Goal: Task Accomplishment & Management: Manage account settings

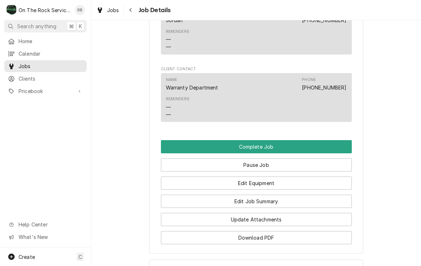
scroll to position [658, 0]
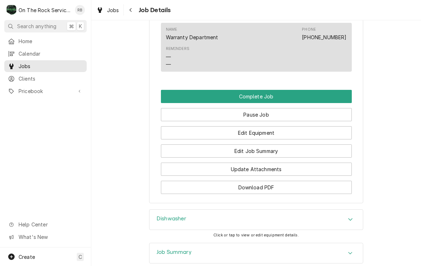
click at [283, 146] on button "Edit Job Summary" at bounding box center [256, 150] width 191 height 13
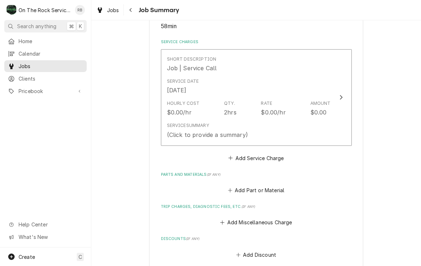
click at [340, 95] on icon "Update Line Item" at bounding box center [341, 98] width 4 height 6
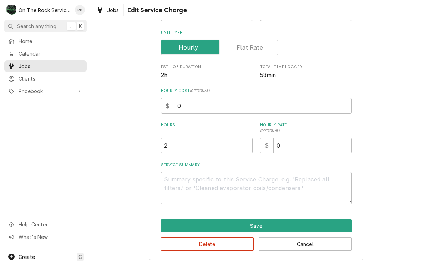
scroll to position [97, 0]
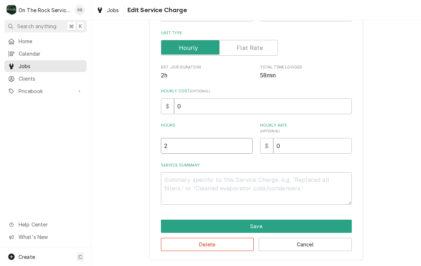
click at [182, 142] on input "2" at bounding box center [207, 146] width 92 height 16
type textarea "x"
type input "1"
click at [182, 182] on textarea "Service Summary" at bounding box center [256, 188] width 191 height 32
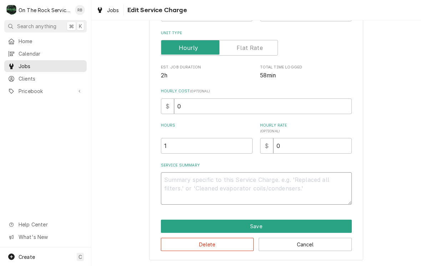
type textarea "x"
type textarea "8"
type textarea "x"
type textarea "8/"
type textarea "x"
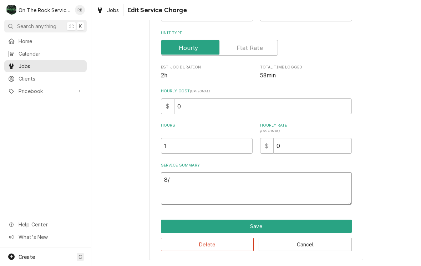
type textarea "8/2"
type textarea "x"
type textarea "8/21"
type textarea "x"
type textarea "8/21/"
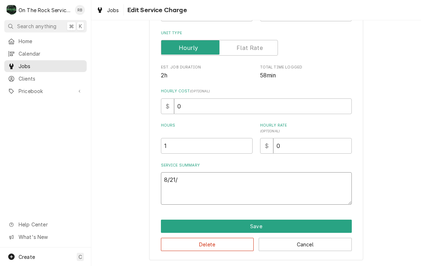
type textarea "x"
type textarea "8/21/2"
type textarea "x"
type textarea "8/21/20"
type textarea "x"
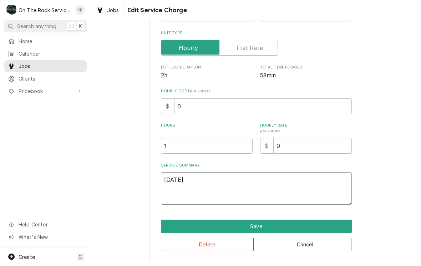
type textarea "8/21/202"
type textarea "x"
type textarea "[DATE]"
type textarea "x"
type textarea "8/21/2025"
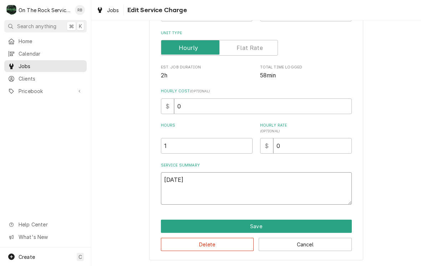
type textarea "x"
type textarea "8/21/2025 R"
type textarea "x"
type textarea "8/21/2025 Ra"
type textarea "x"
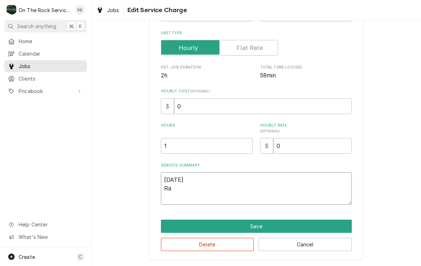
type textarea "8/21/2025 Ray"
type textarea "x"
type textarea "8/21/2025 Ray"
type textarea "x"
type textarea "8/21/2025 Ray p"
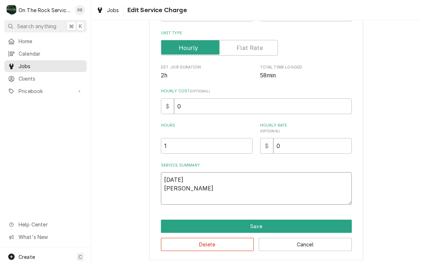
type textarea "x"
type textarea "8/21/2025 Ray pr"
type textarea "x"
type textarea "8/21/2025 Ray pro"
type textarea "x"
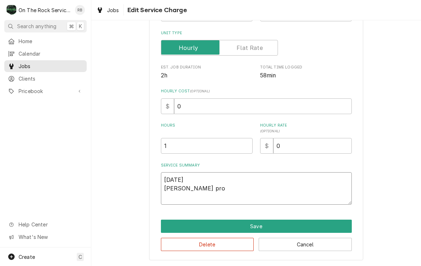
type textarea "8/21/2025 Ray prov"
type textarea "x"
type textarea "8/21/2025 Ray provi"
type textarea "x"
type textarea "8/21/2025 Ray provid"
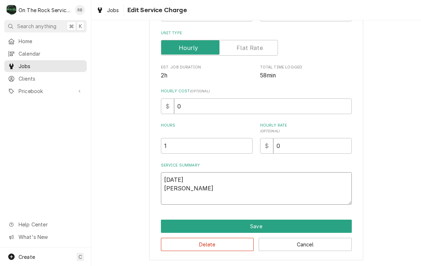
type textarea "x"
type textarea "8/21/2025 Ray provide"
type textarea "x"
type textarea "8/21/2025 Ray provided"
type textarea "x"
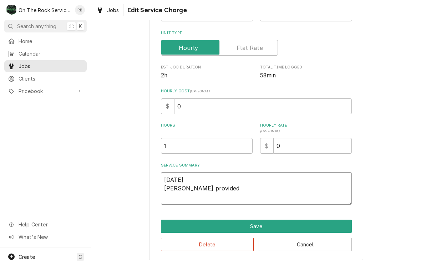
type textarea "8/21/2025 Ray provided"
type textarea "x"
type textarea "8/21/2025 Ray provided s"
type textarea "x"
type textarea "8/21/2025 Ray provided se"
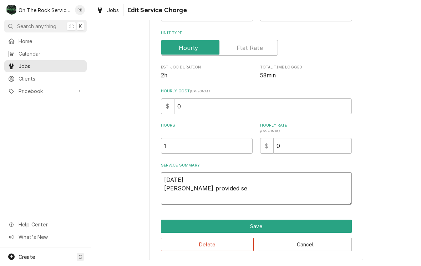
type textarea "x"
type textarea "8/21/2025 Ray provided serv"
type textarea "x"
type textarea "8/21/2025 Ray provided servi"
type textarea "x"
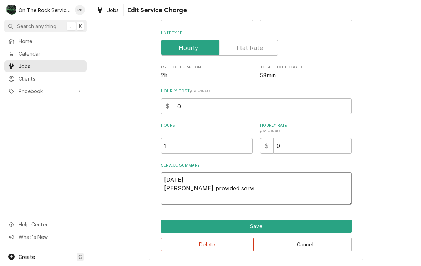
type textarea "8/21/2025 Ray provided servie"
type textarea "x"
type textarea "8/21/2025 Ray provided serviec"
type textarea "x"
type textarea "8/21/2025 Ray provided service"
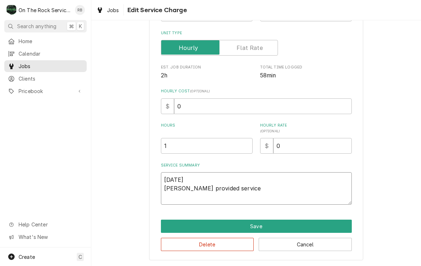
type textarea "x"
type textarea "8/21/2025 Ray provided service"
type textarea "x"
type textarea "8/21/2025 Ray provided service p"
type textarea "x"
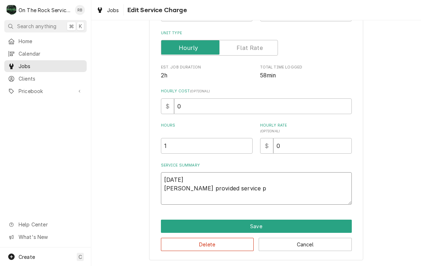
type textarea "8/21/2025 Ray provided service pa"
type textarea "x"
type textarea "8/21/2025 Ray provided service par"
type textarea "x"
type textarea "8/21/2025 Ray provided service part"
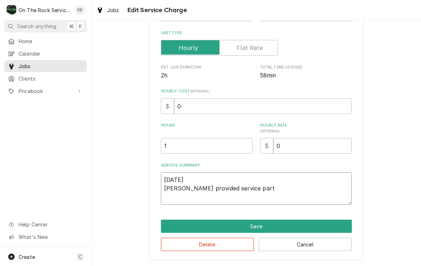
type textarea "x"
type textarea "8/21/2025 Ray provided service parts"
type textarea "x"
type textarea "8/21/2025 Ray provided service parts"
type textarea "x"
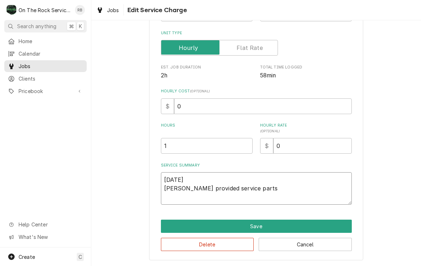
type textarea "8/21/2025 Ray provided service parts a"
type textarea "x"
type textarea "8/21/2025 Ray provided service parts an"
type textarea "x"
type textarea "8/21/2025 Ray provided service parts and"
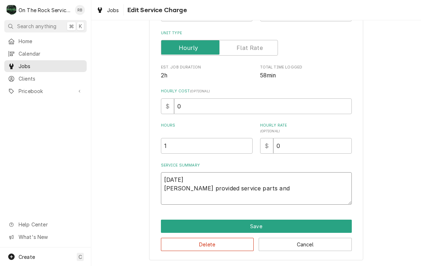
type textarea "x"
type textarea "8/21/2025 Ray provided service parts and"
type textarea "x"
type textarea "8/21/2025 Ray provided service parts and"
type textarea "x"
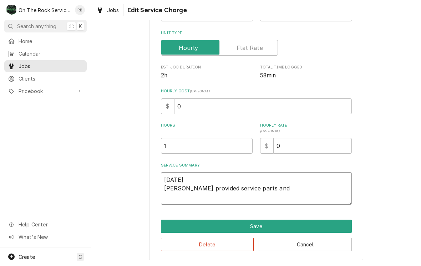
type textarea "8/21/2025 Ray provided service parts an"
type textarea "x"
type textarea "8/21/2025 Ray provided service parts a"
type textarea "x"
type textarea "8/21/2025 Ray provided service parts"
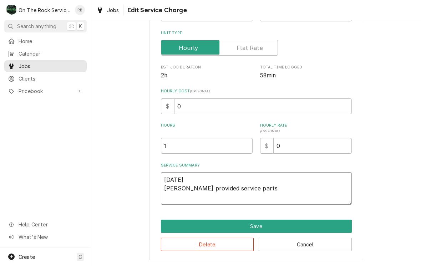
type textarea "x"
type textarea "8/21/2025 Ray provided service parts"
type textarea "x"
type textarea "8/21/2025 Ray provided service part"
type textarea "x"
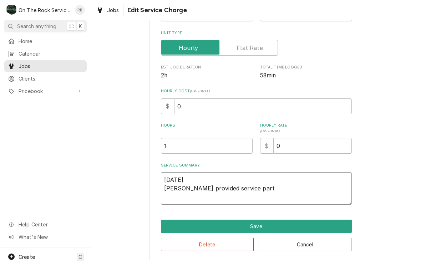
type textarea "8/21/2025 Ray provided service par"
type textarea "x"
type textarea "8/21/2025 Ray provided service pa"
type textarea "x"
type textarea "8/21/2025 Ray provided service p"
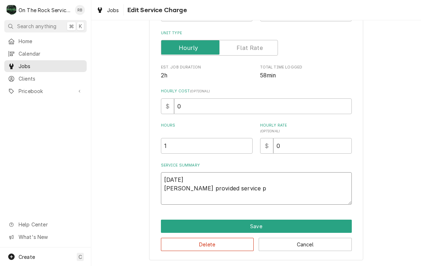
type textarea "x"
type textarea "8/21/2025 Ray provided service"
type textarea "x"
type textarea "8/21/2025 Ray provided service a"
type textarea "x"
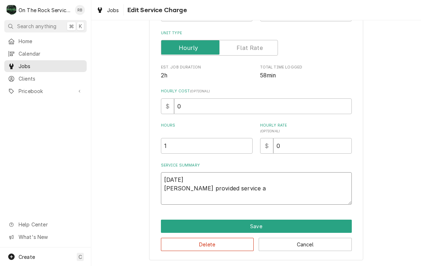
type textarea "8/21/2025 Ray provided service an"
type textarea "x"
type textarea "8/21/2025 Ray provided service and"
type textarea "x"
type textarea "8/21/2025 Ray provided service and"
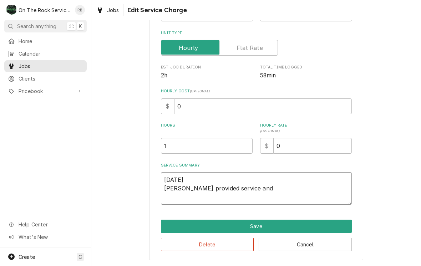
type textarea "x"
type textarea "8/21/2025 Ray provided service and l"
type textarea "x"
type textarea "8/21/2025 Ray provided service and la"
type textarea "x"
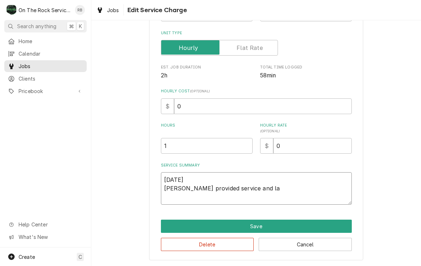
type textarea "8/21/2025 Ray provided service and lab"
type textarea "x"
type textarea "8/21/2025 Ray provided service and labo"
type textarea "x"
type textarea "8/21/2025 Ray provided service and labor"
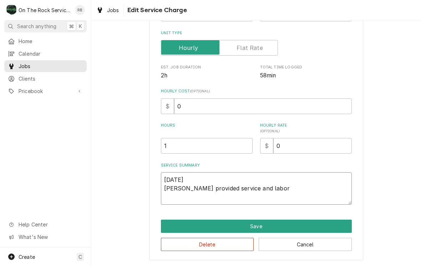
type textarea "x"
type textarea "8/21/2025 Ray provided service and labor"
type textarea "x"
type textarea "8/21/2025 Ray provided service and labor t"
type textarea "x"
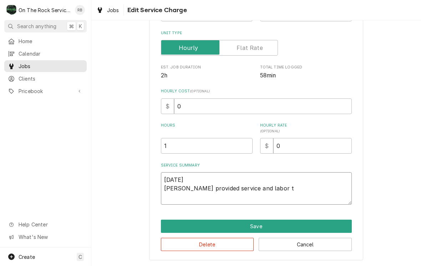
type textarea "8/21/2025 Ray provided service and labor to"
type textarea "x"
type textarea "8/21/2025 Ray provided service and labor to"
type textarea "x"
type textarea "8/21/2025 Ray provided service and labor to d"
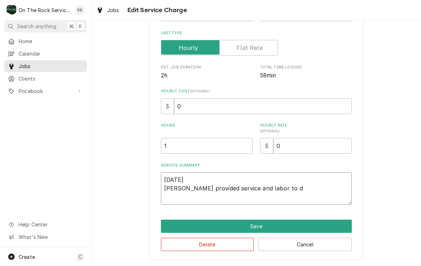
type textarea "x"
type textarea "8/21/2025 Ray provided service and labor to di"
type textarea "x"
type textarea "8/21/2025 Ray provided service and labor to dia"
type textarea "x"
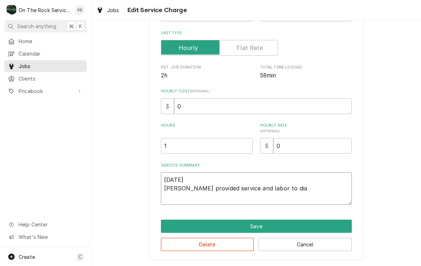
type textarea "8/21/2025 Ray provided service and labor to diagnose"
type textarea "x"
type textarea "8/21/2025 Ray provided service and labor to diagnose"
type textarea "x"
type textarea "8/21/2025 Ray provided service and labor to diagnose d"
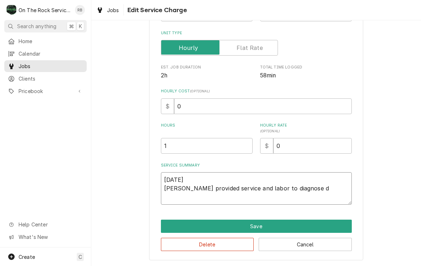
type textarea "x"
type textarea "8/21/2025 Ray provided service and labor to diagnose di"
type textarea "x"
type textarea "8/21/2025 Ray provided service and labor to diagnose dis"
type textarea "x"
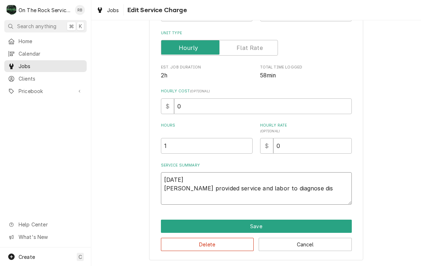
type textarea "8/21/2025 Ray provided service and labor to diagnose dish"
type textarea "x"
type textarea "8/21/2025 Ray provided service and labor to diagnose dishw"
type textarea "x"
type textarea "8/21/2025 Ray provided service and labor to diagnose dishwa"
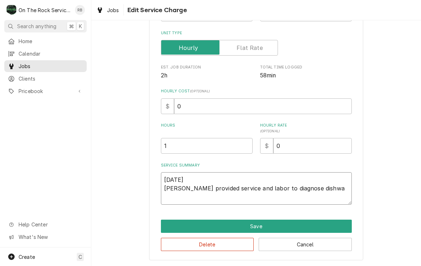
type textarea "x"
type textarea "8/21/2025 Ray provided service and labor to diagnose dishwas"
type textarea "x"
type textarea "8/21/2025 Ray provided service and labor to diagnose dishwash"
type textarea "x"
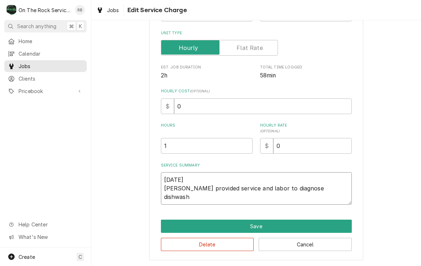
type textarea "8/21/2025 Ray provided service and labor to diagnose dishwashe"
type textarea "x"
type textarea "8/21/2025 Ray provided service and labor to diagnose dishwasher"
type textarea "x"
type textarea "8/21/2025 Ray provided service and labor to diagnose dishwasher"
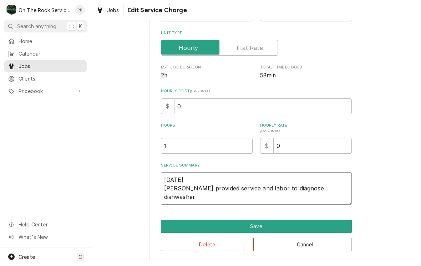
type textarea "x"
type textarea "8/21/2025 Ray provided service and labor to diagnose dishwasher r"
type textarea "x"
type textarea "8/21/2025 Ray provided service and labor to diagnose dishwasher ru"
type textarea "x"
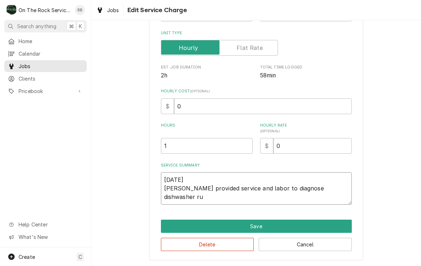
type textarea "8/21/2025 Ray provided service and labor to diagnose dishwasher run"
type textarea "x"
type textarea "8/21/2025 Ray provided service and labor to diagnose dishwasher runn"
type textarea "x"
type textarea "8/21/2025 Ray provided service and labor to diagnose dishwasher runni"
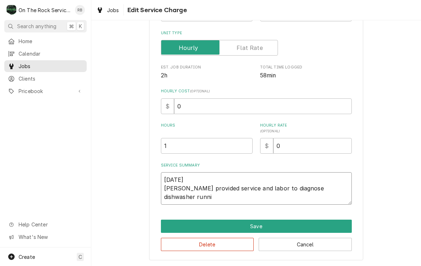
type textarea "x"
type textarea "8/21/2025 Ray provided service and labor to diagnose dishwasher runnin"
type textarea "x"
type textarea "8/21/2025 Ray provided service and labor to diagnose dishwasher running"
type textarea "x"
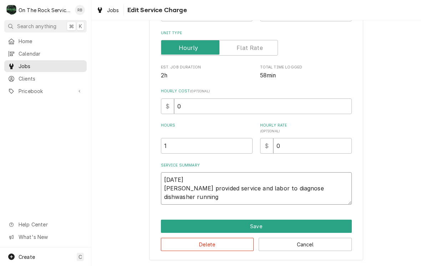
type textarea "8/21/2025 Ray provided service and labor to diagnose dishwasher running"
type textarea "x"
type textarea "8/21/2025 Ray provided service and labor to diagnose dishwasher running c"
type textarea "x"
type textarea "8/21/2025 Ray provided service and labor to diagnose dishwasher running co"
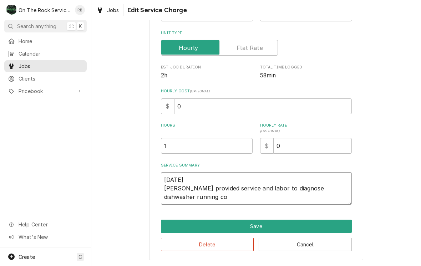
type textarea "x"
type textarea "8/21/2025 Ray provided service and labor to diagnose dishwasher running con"
type textarea "x"
type textarea "8/21/2025 Ray provided service and labor to diagnose dishwasher running cons"
type textarea "x"
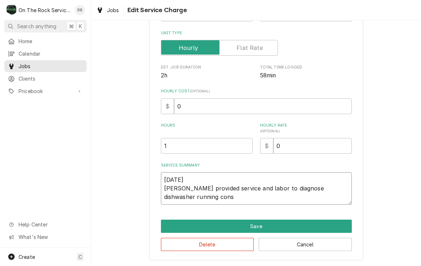
type textarea "8/21/2025 Ray provided service and labor to diagnose dishwasher running const"
type textarea "x"
type textarea "8/21/2025 Ray provided service and labor to diagnose dishwasher running conste"
type textarea "x"
type textarea "8/21/2025 Ray provided service and labor to diagnose dishwasher running consten"
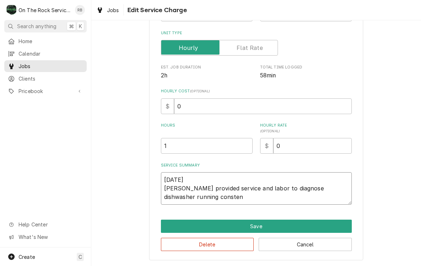
type textarea "x"
type textarea "8/21/2025 Ray provided service and labor to diagnose dishwasher running constent"
type textarea "x"
type textarea "8/21/2025 Ray provided service and labor to diagnose dishwasher running constant"
type textarea "x"
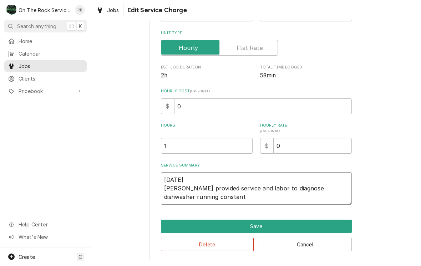
type textarea "8/21/2025 Ray provided service and labor to diagnose dishwasher running constant"
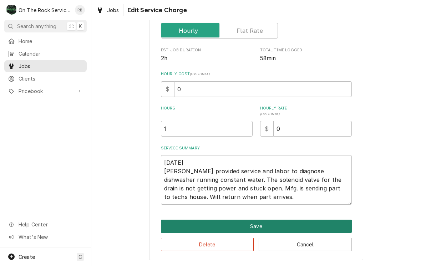
click at [339, 222] on button "Save" at bounding box center [256, 226] width 191 height 13
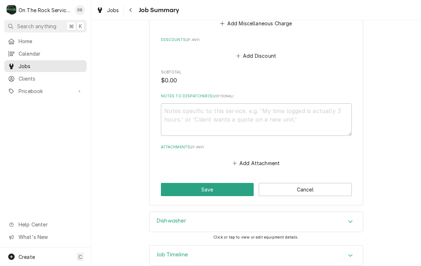
scroll to position [396, 0]
click at [237, 183] on button "Save" at bounding box center [207, 189] width 93 height 13
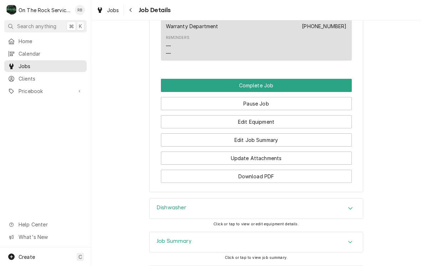
scroll to position [755, 0]
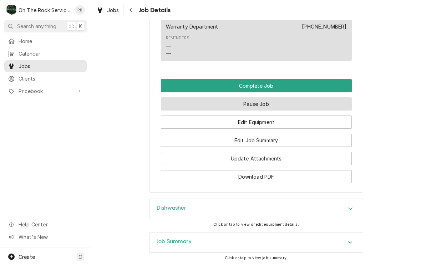
click at [304, 97] on button "Pause Job" at bounding box center [256, 103] width 191 height 13
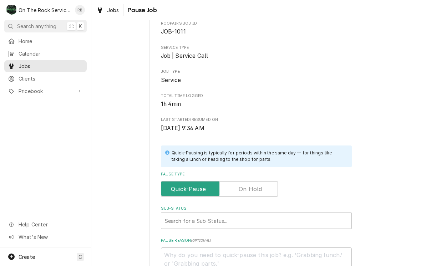
scroll to position [130, 0]
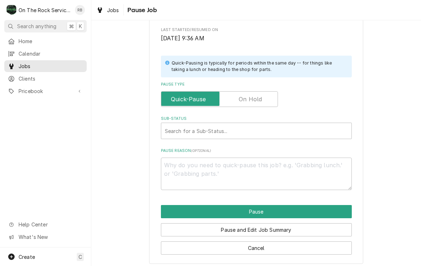
click at [272, 95] on input "Pause Type" at bounding box center [219, 99] width 111 height 16
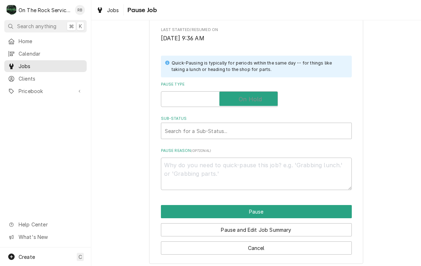
checkbox input "true"
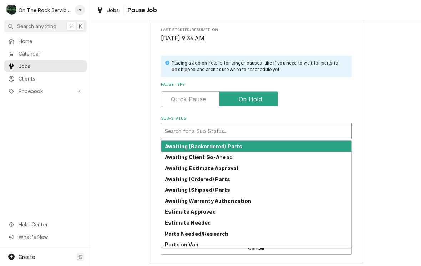
scroll to position [0, 0]
click at [202, 187] on strong "Awaiting (Shipped) Parts" at bounding box center [197, 190] width 65 height 6
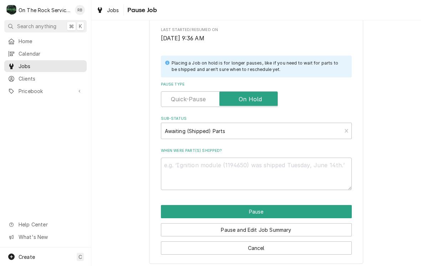
scroll to position [123, 0]
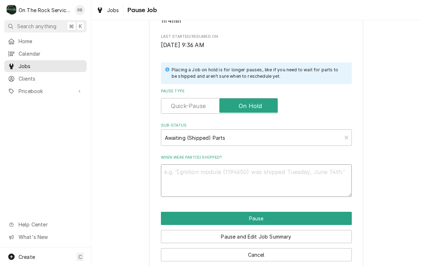
click at [188, 171] on textarea "When were part(s) shipped?" at bounding box center [256, 180] width 191 height 32
type textarea "x"
type textarea "8"
type textarea "x"
type textarea "8/"
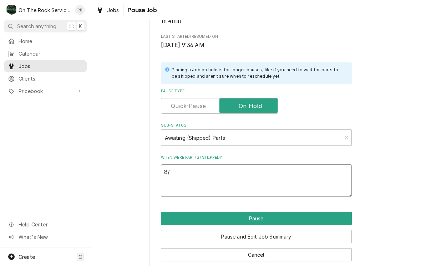
type textarea "x"
type textarea "8/2"
type textarea "x"
type textarea "8/21"
type textarea "x"
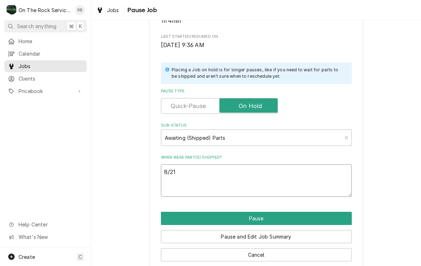
type textarea "8/21/"
type textarea "x"
type textarea "8/21/2"
type textarea "x"
type textarea "8/21/20"
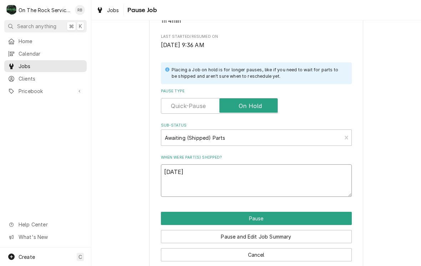
type textarea "x"
type textarea "8/21/202"
type textarea "x"
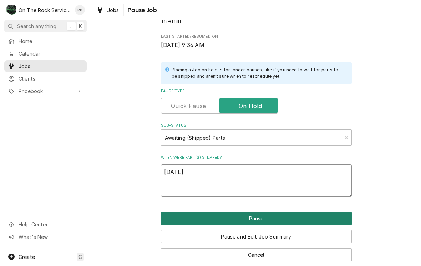
type textarea "8/21/2025"
click at [325, 212] on button "Pause" at bounding box center [256, 218] width 191 height 13
type textarea "x"
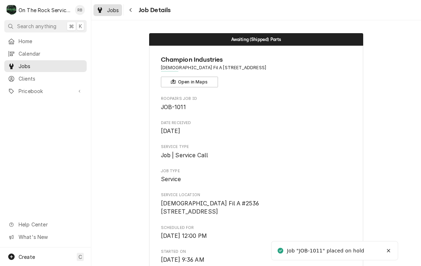
click at [114, 15] on link "Jobs" at bounding box center [107, 10] width 29 height 12
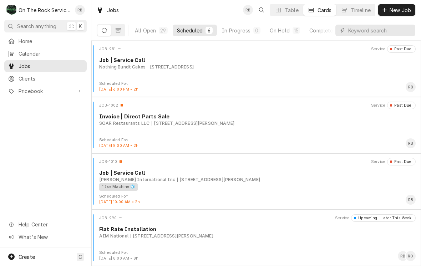
scroll to position [113, 0]
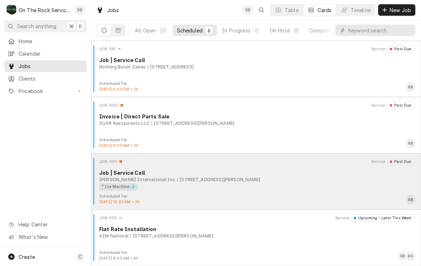
click at [302, 176] on div "Job | Service Call" at bounding box center [257, 172] width 316 height 7
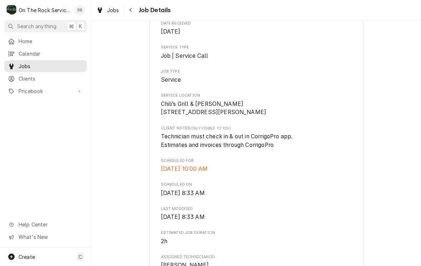
scroll to position [94, 0]
